Goal: Information Seeking & Learning: Learn about a topic

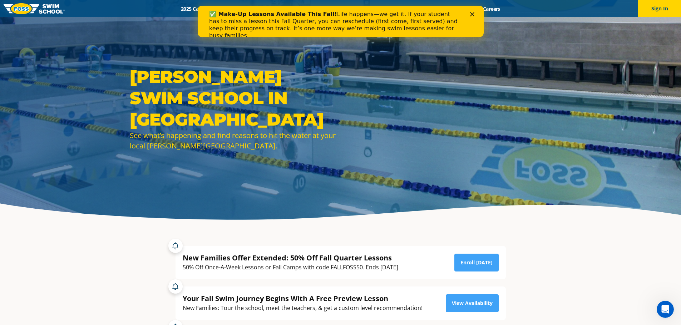
click at [472, 13] on icon "Close" at bounding box center [471, 14] width 4 height 4
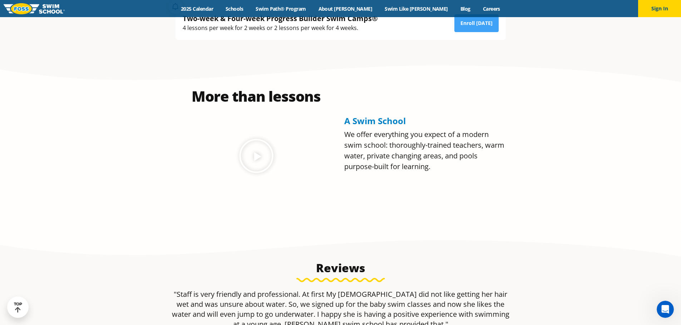
scroll to position [322, 0]
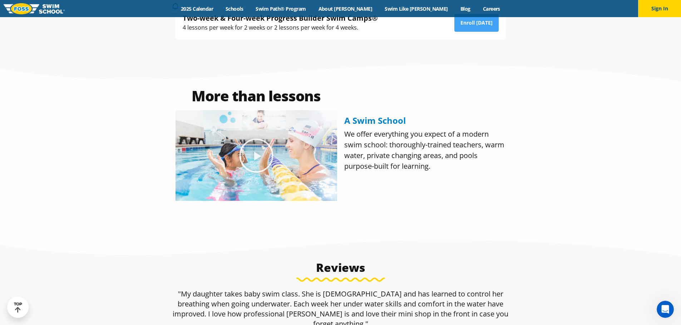
click at [361, 119] on span "A Swim School" at bounding box center [374, 121] width 61 height 12
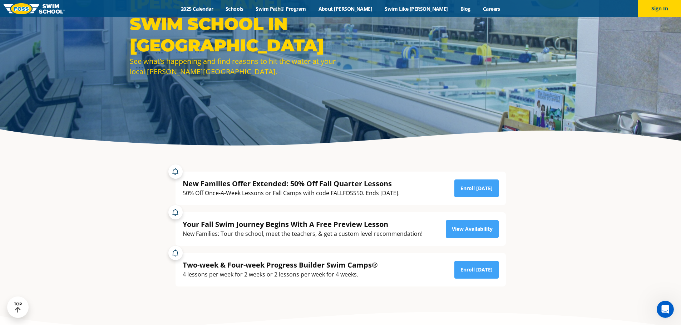
scroll to position [71, 0]
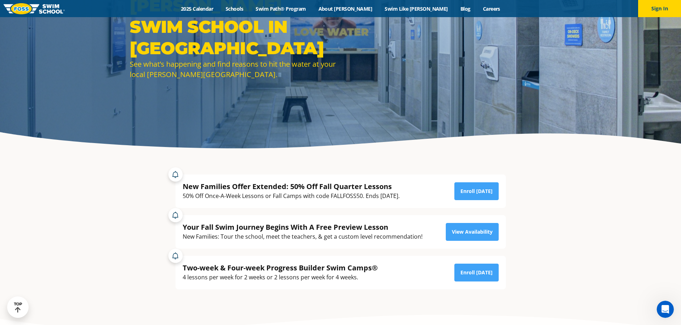
drag, startPoint x: 531, startPoint y: 210, endPoint x: 537, endPoint y: 212, distance: 6.5
click at [531, 211] on section "New Families Offer Extended: 50% Off Fall Quarter Lessons 50% Off Once-A-Week L…" at bounding box center [340, 232] width 429 height 151
click at [219, 10] on link "2025 Calendar" at bounding box center [197, 8] width 45 height 7
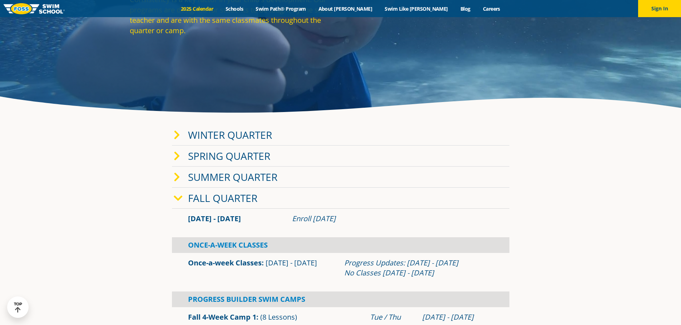
drag, startPoint x: 222, startPoint y: 135, endPoint x: 254, endPoint y: 132, distance: 32.3
click at [222, 135] on link "Winter Quarter" at bounding box center [230, 135] width 84 height 14
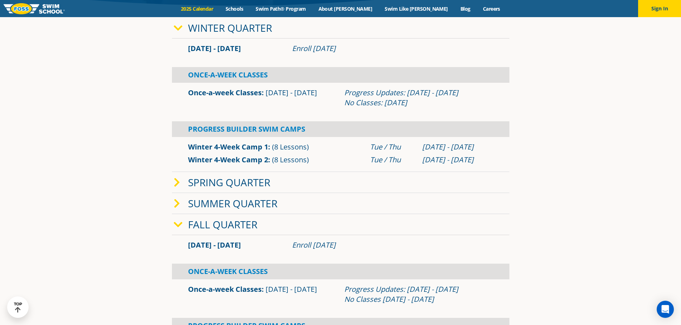
scroll to position [179, 0]
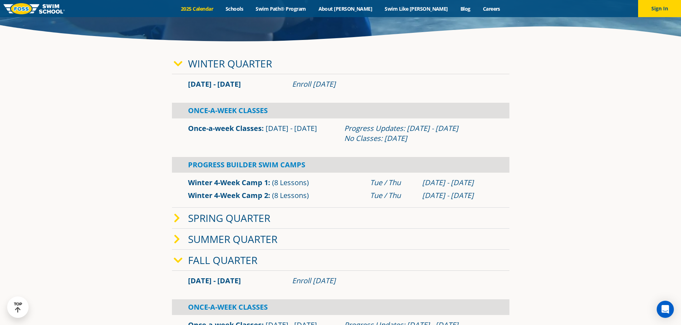
click at [129, 154] on section "Winter Quarter Jan 2 - Mar 12 Enroll Nov 12, 2024 Once-A-Week Classes" at bounding box center [340, 242] width 429 height 384
click at [224, 217] on link "Spring Quarter" at bounding box center [229, 219] width 82 height 14
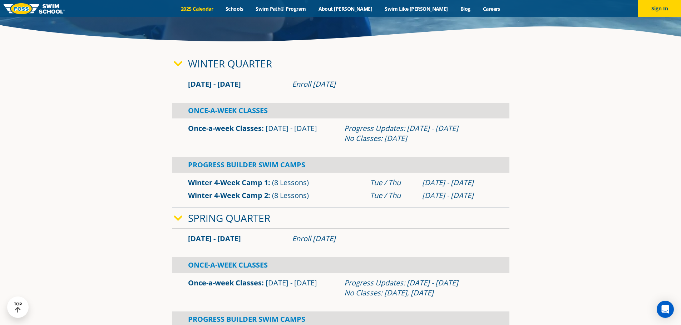
click at [222, 219] on link "Spring Quarter" at bounding box center [229, 219] width 82 height 14
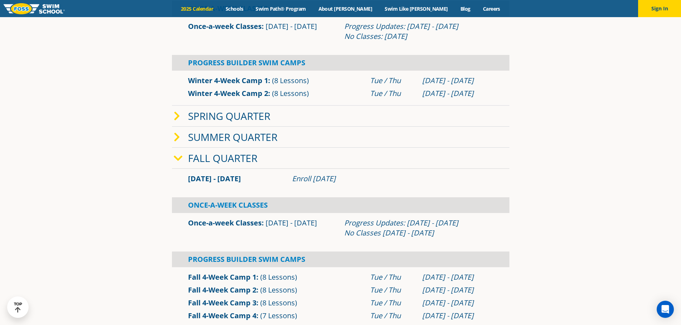
scroll to position [357, 0]
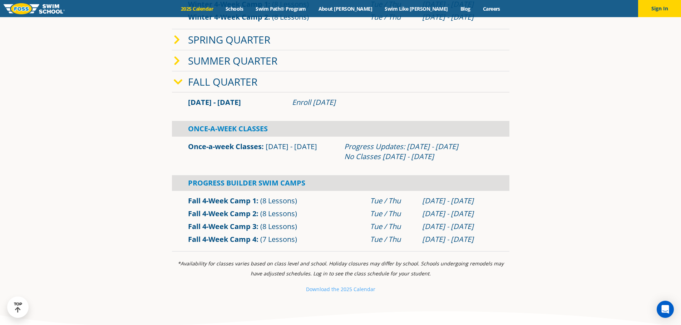
click at [520, 127] on section "Winter Quarter Jan 2 - Mar 12 Enroll Nov 12, 2024 Once-A-Week Classes" at bounding box center [340, 63] width 429 height 384
